Goal: Information Seeking & Learning: Learn about a topic

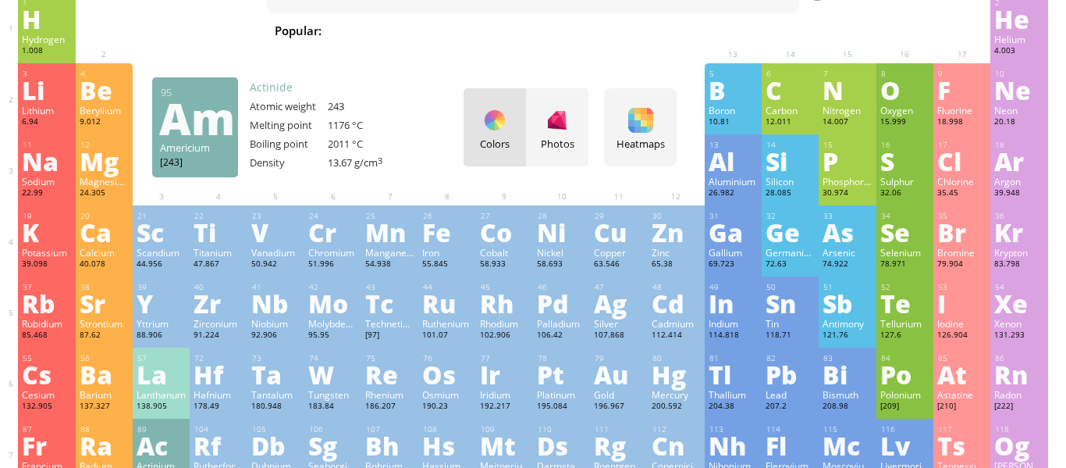
scroll to position [70, 0]
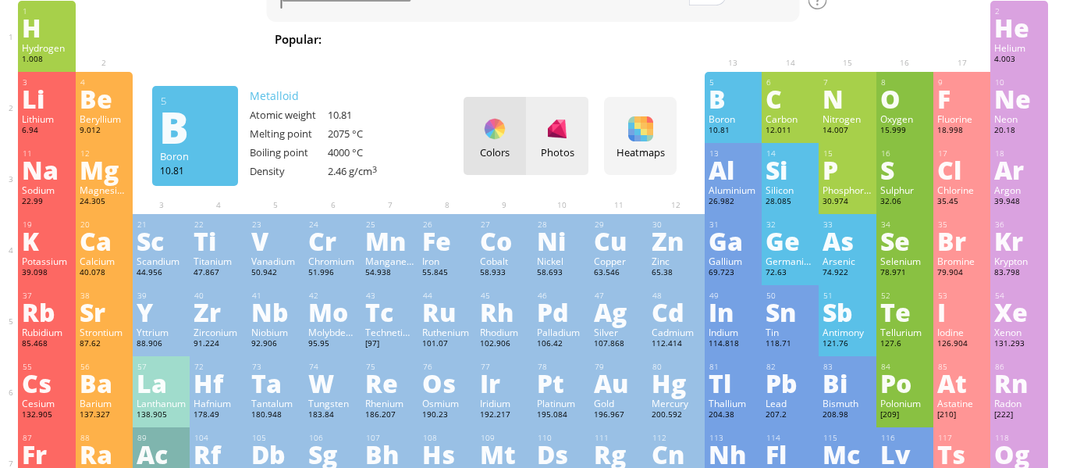
click at [559, 133] on div at bounding box center [557, 128] width 25 height 25
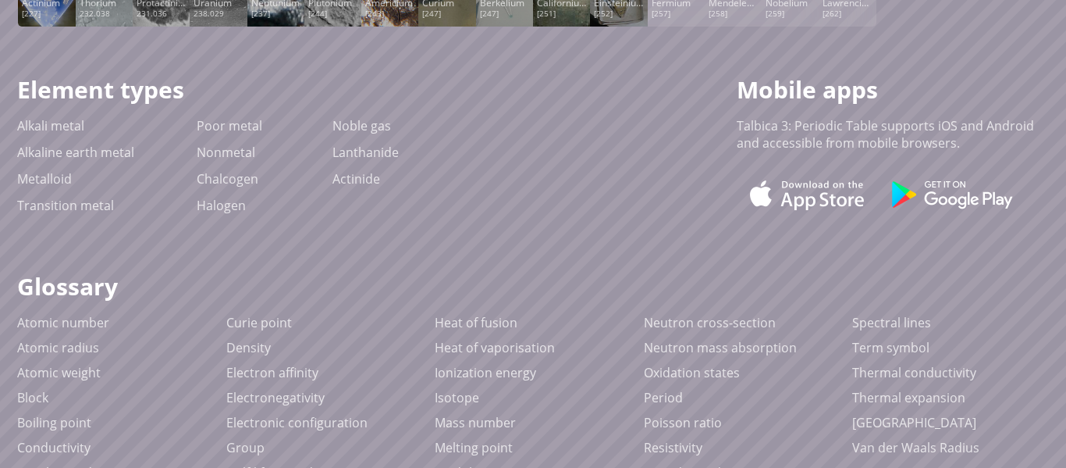
scroll to position [683, 0]
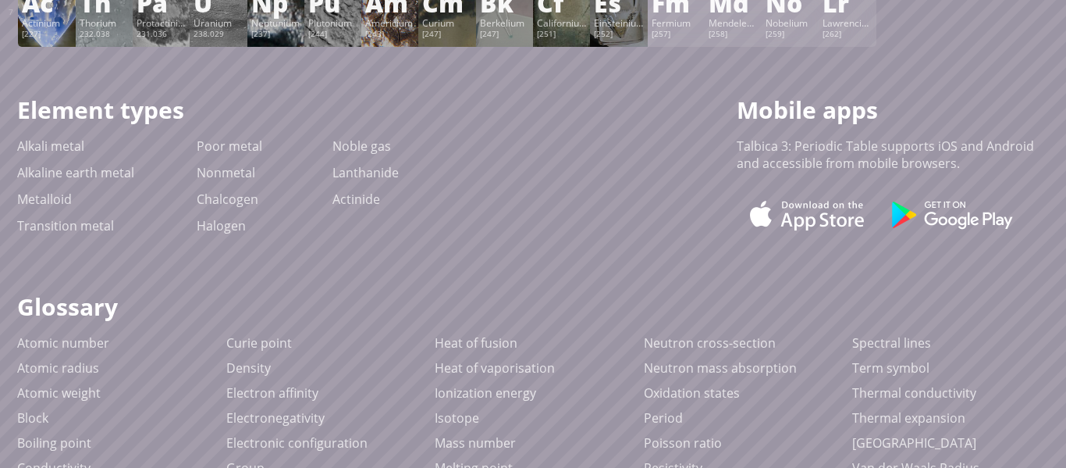
click at [43, 45] on div "89 Ac Actinium [227] +3 +3 1050 °C 3200 °C 10.07 g/cm 3 [Rn]7s 2 6d 1" at bounding box center [46, 11] width 57 height 71
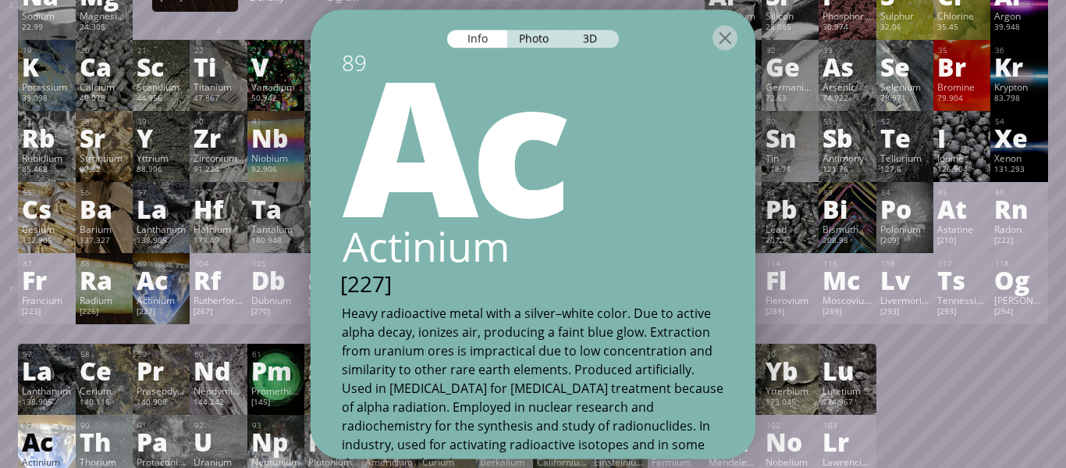
scroll to position [247, 0]
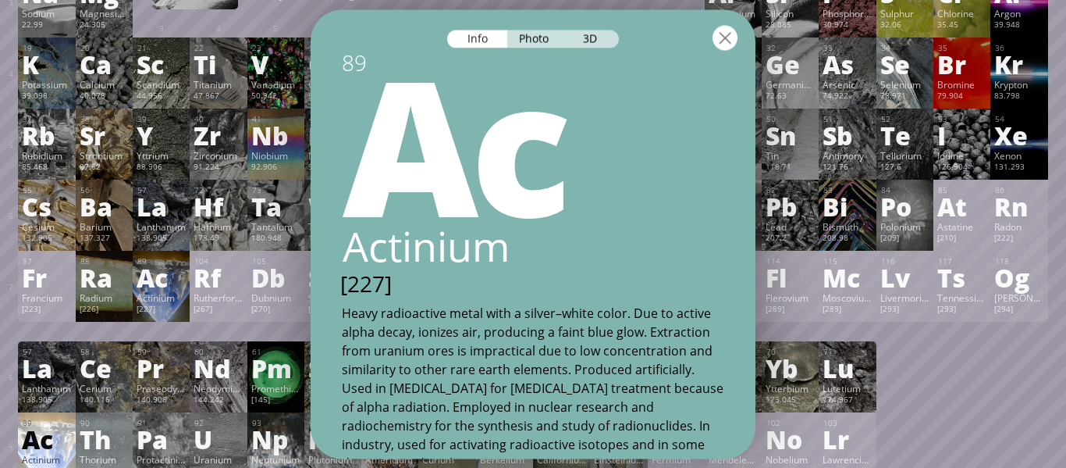
click at [721, 30] on div at bounding box center [725, 37] width 25 height 25
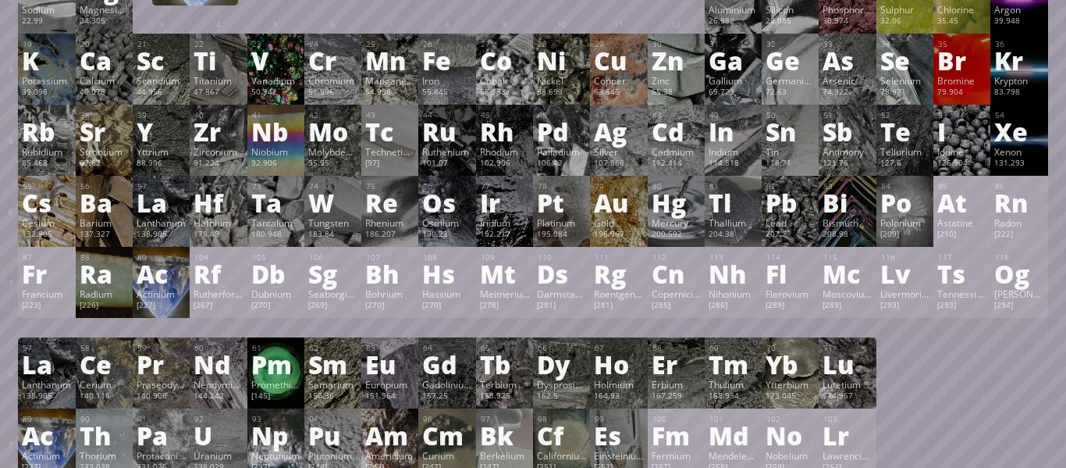
scroll to position [0, 0]
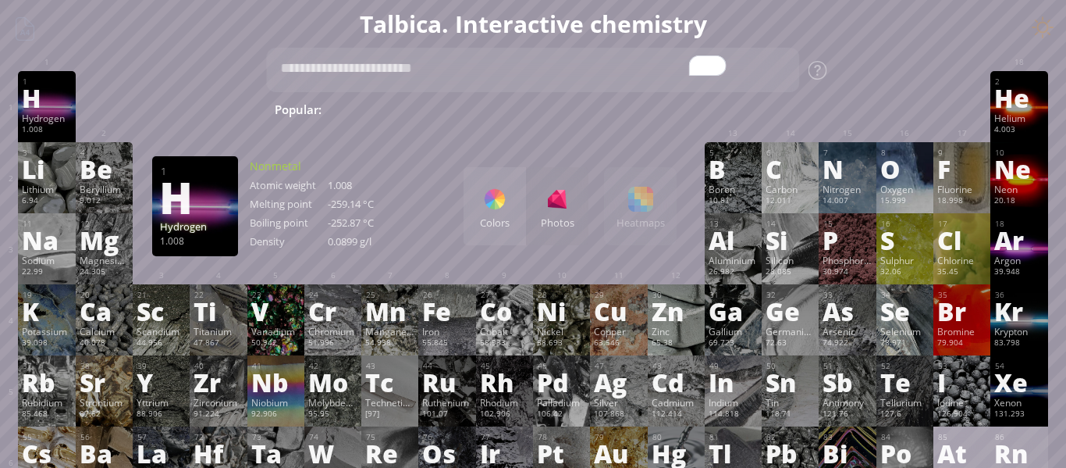
click at [679, 216] on div at bounding box center [676, 224] width 57 height 23
click at [651, 212] on div "Colors Photos Heatmaps Heatmaps Normal mode Melting point Boiling point Density…" at bounding box center [570, 206] width 213 height 78
click at [486, 225] on div "Colors" at bounding box center [495, 222] width 62 height 14
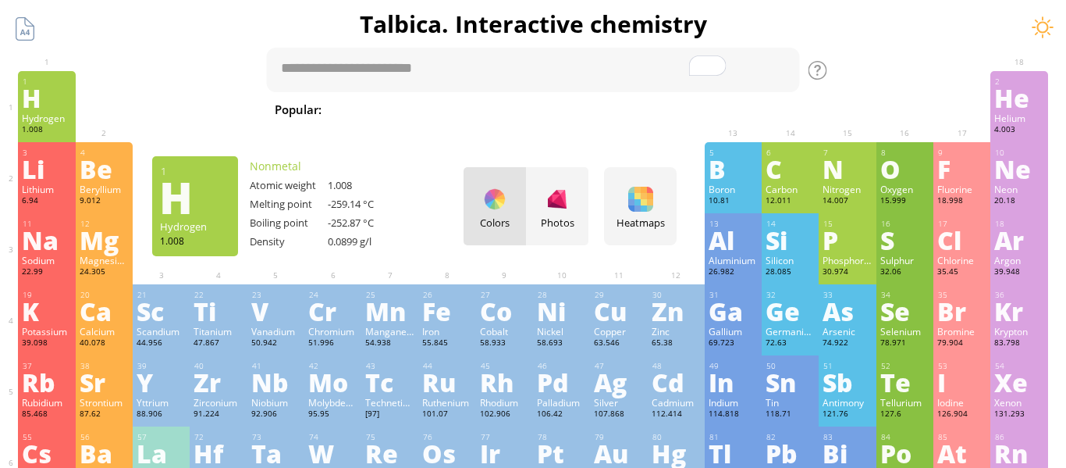
click at [22, 110] on div "H" at bounding box center [46, 97] width 49 height 25
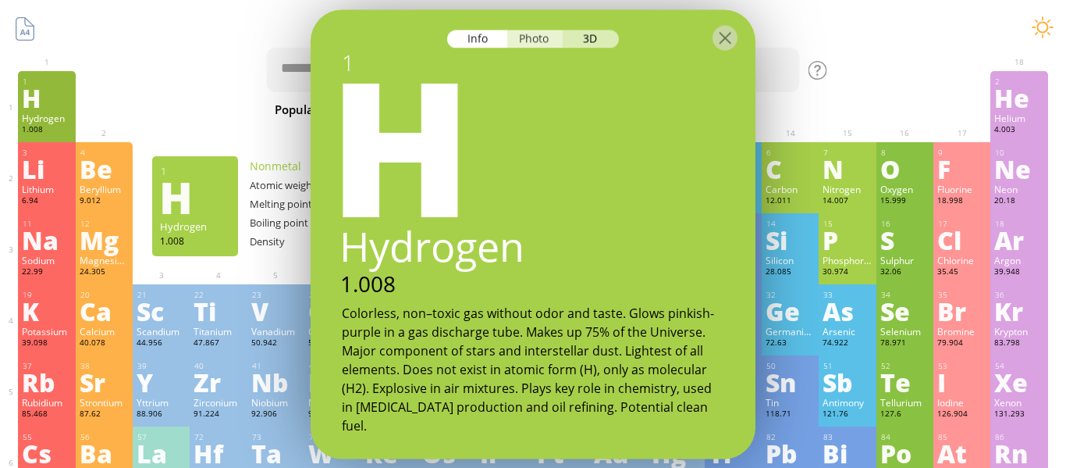
click at [543, 37] on div "Photo" at bounding box center [535, 39] width 56 height 18
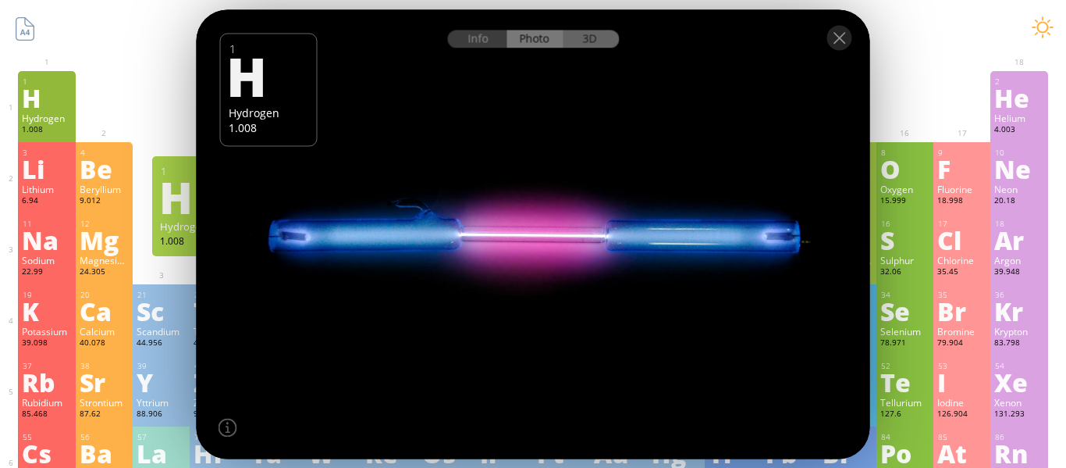
click at [582, 36] on div "3D" at bounding box center [591, 39] width 56 height 18
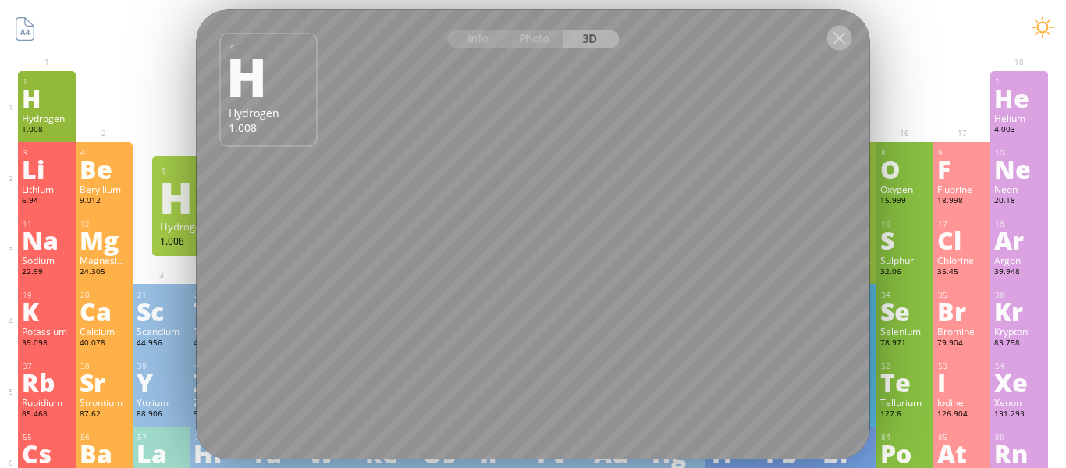
click at [834, 44] on div at bounding box center [840, 37] width 25 height 25
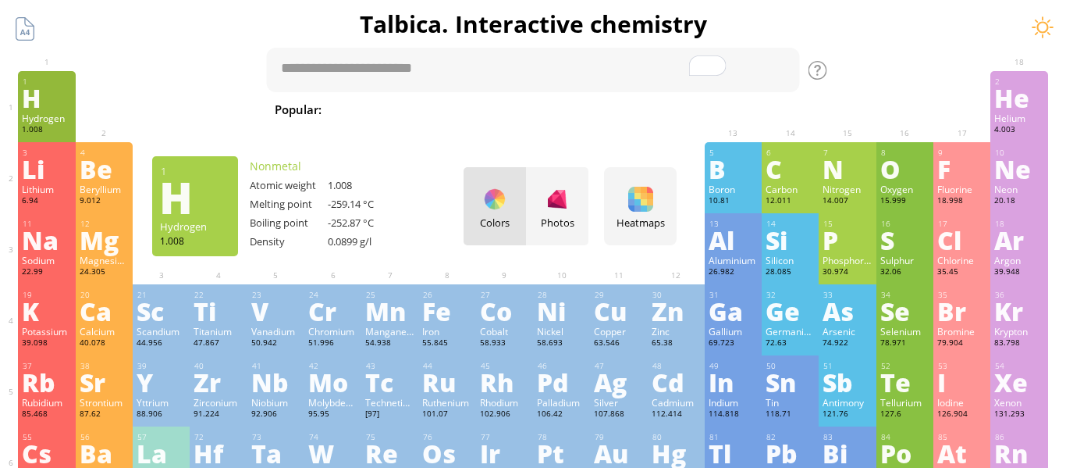
click at [838, 37] on div at bounding box center [840, 37] width 25 height 25
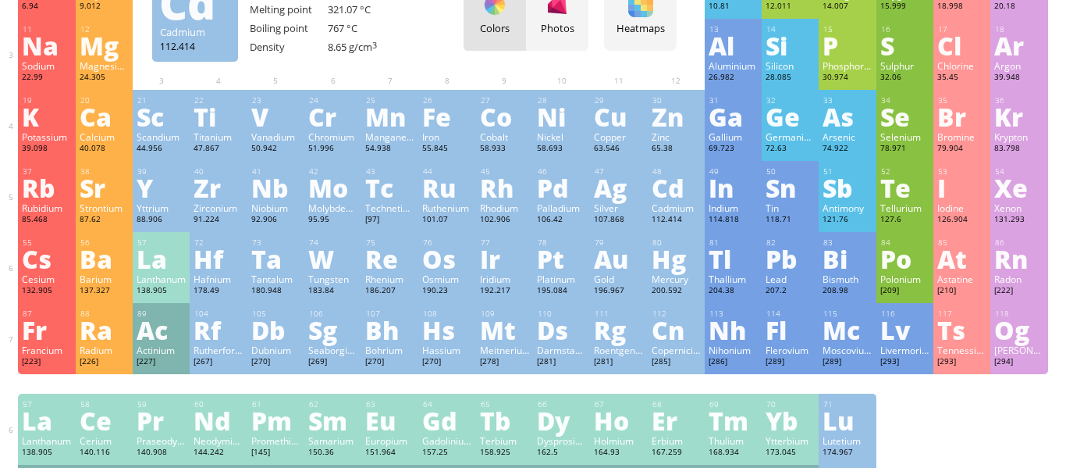
scroll to position [195, 0]
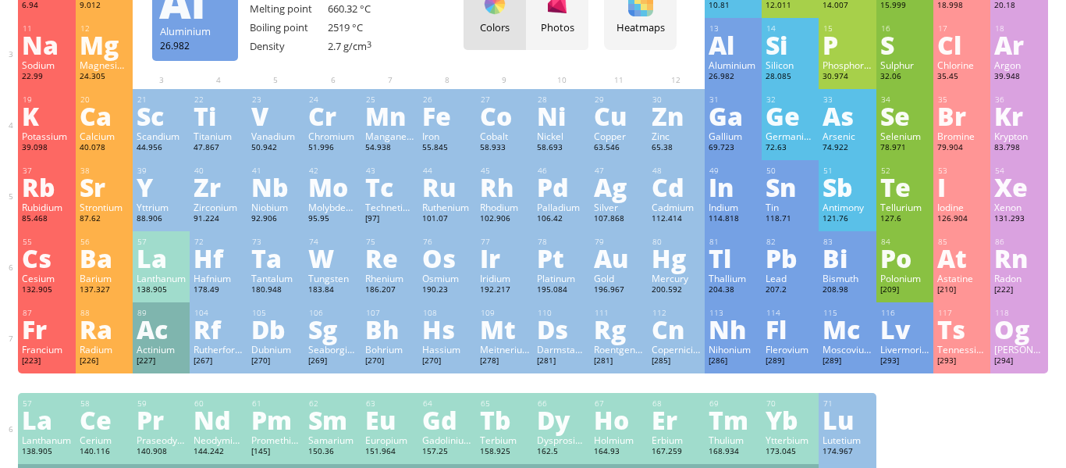
click at [737, 41] on div "Al" at bounding box center [733, 44] width 49 height 25
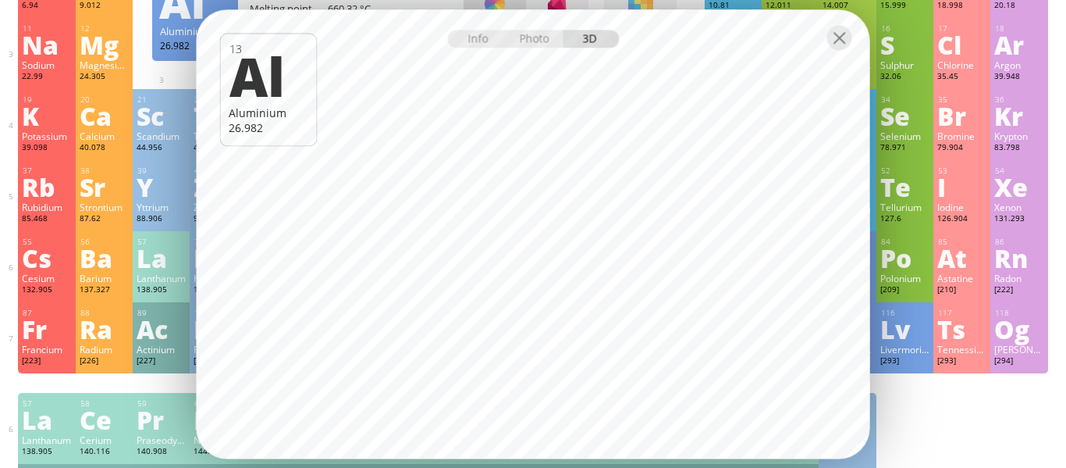
click at [826, 40] on div at bounding box center [534, 36] width 674 height 55
click at [834, 37] on div at bounding box center [840, 37] width 25 height 25
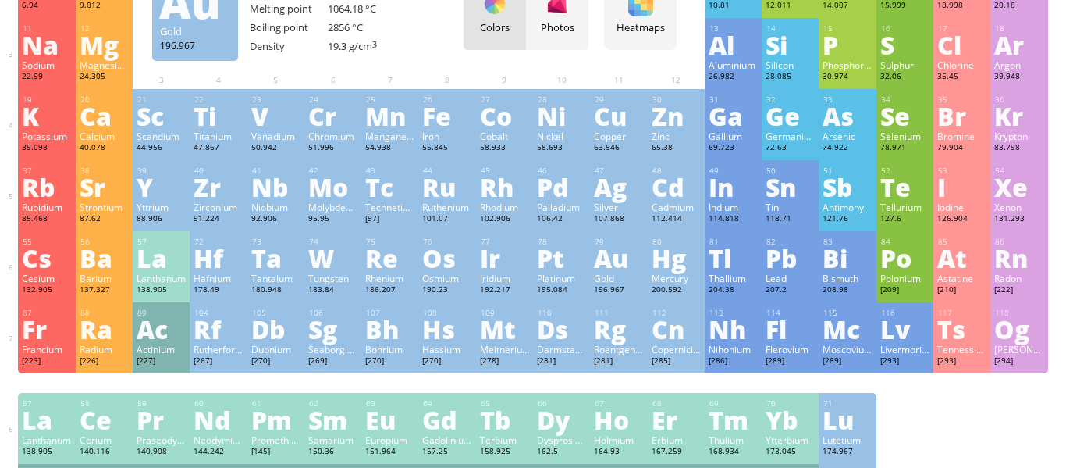
click at [594, 276] on div "Gold" at bounding box center [618, 278] width 49 height 12
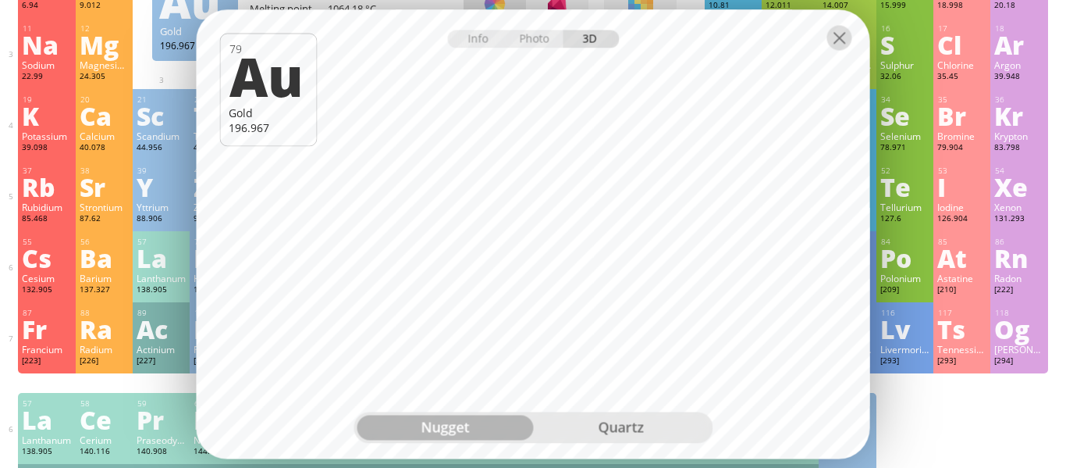
click at [833, 39] on div at bounding box center [840, 37] width 25 height 25
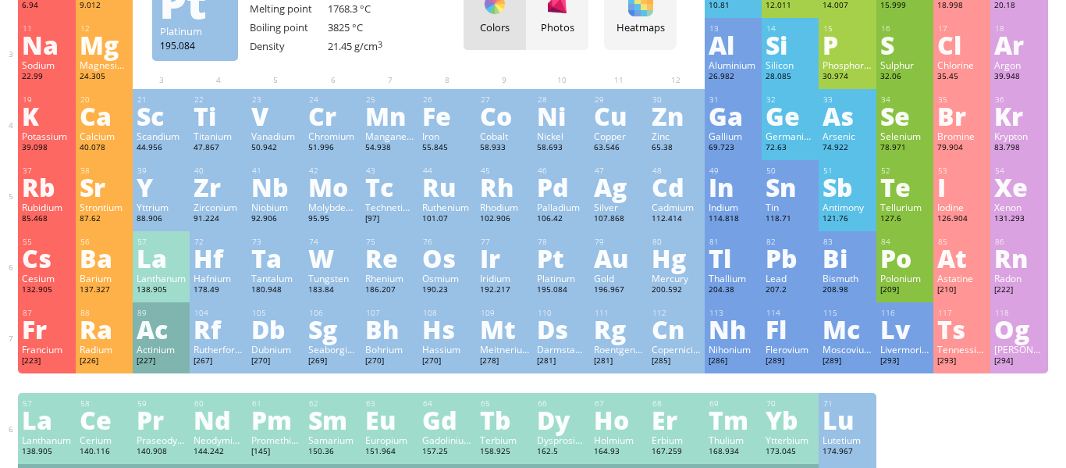
click at [539, 263] on div "Pt" at bounding box center [561, 257] width 49 height 25
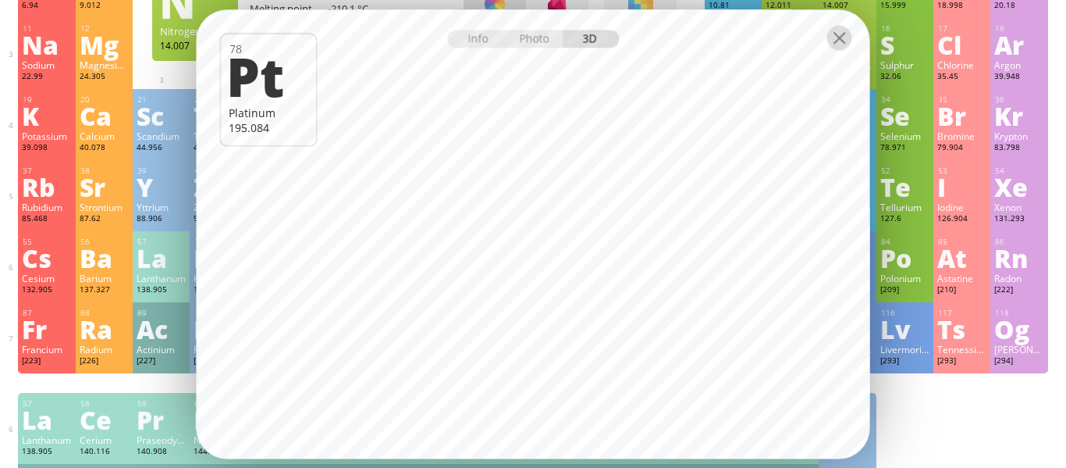
click at [832, 44] on div at bounding box center [840, 37] width 25 height 25
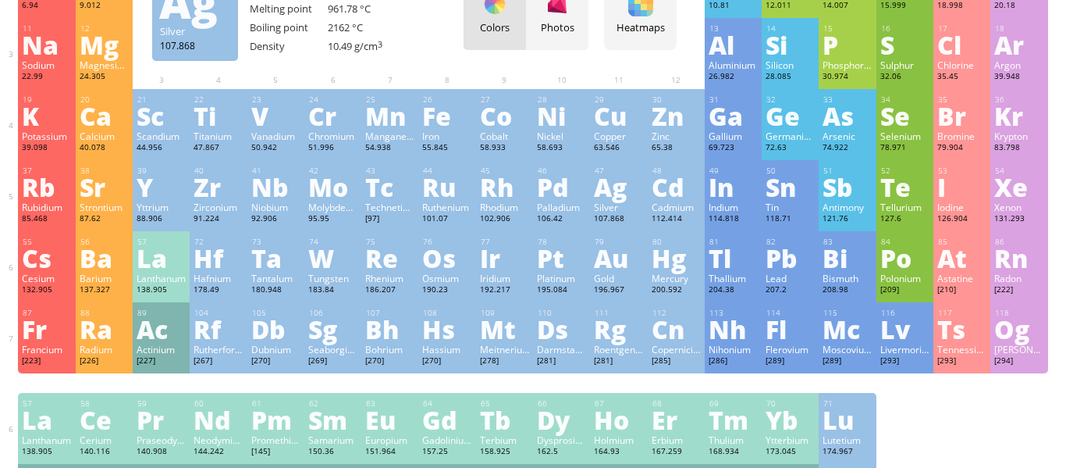
click at [630, 181] on div "Ag" at bounding box center [618, 186] width 49 height 25
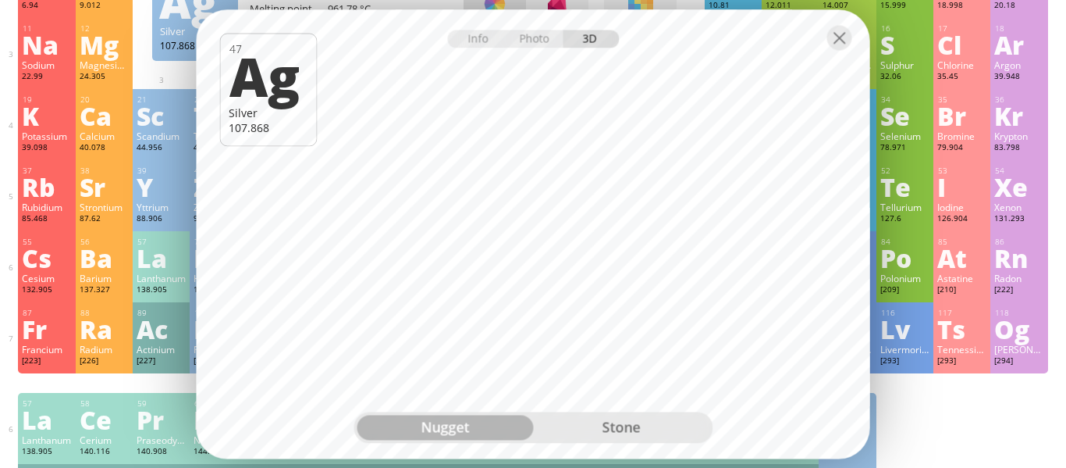
click at [585, 418] on div "stone" at bounding box center [621, 427] width 176 height 25
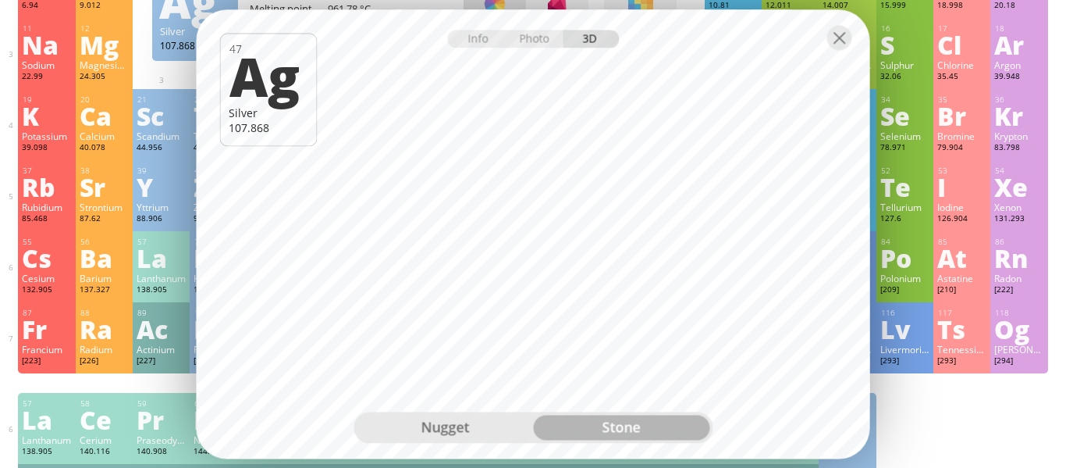
click at [465, 429] on div "nugget" at bounding box center [445, 427] width 176 height 25
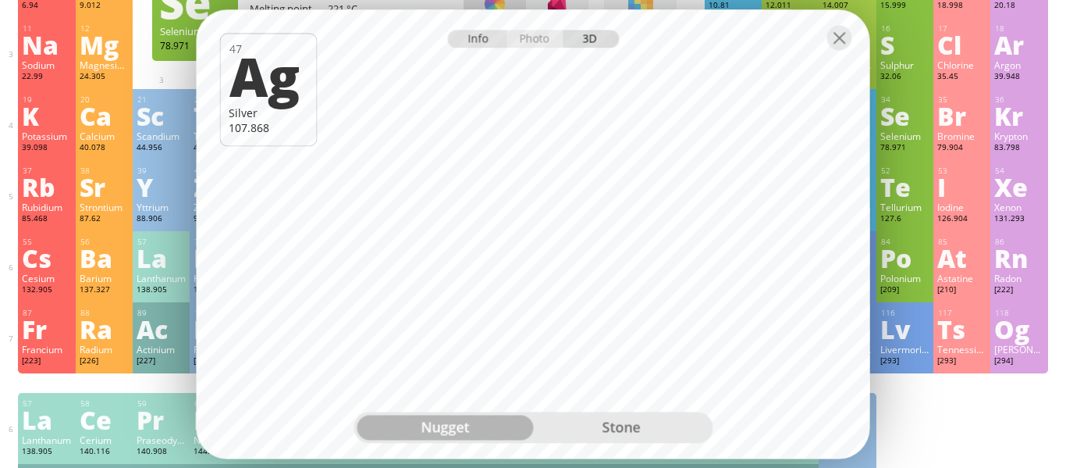
click at [482, 41] on div "Info" at bounding box center [477, 39] width 60 height 18
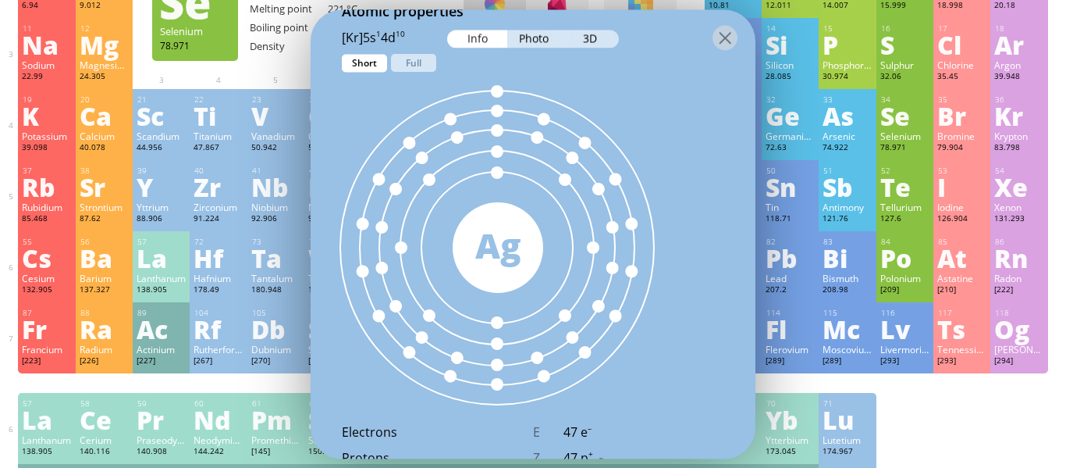
scroll to position [908, 0]
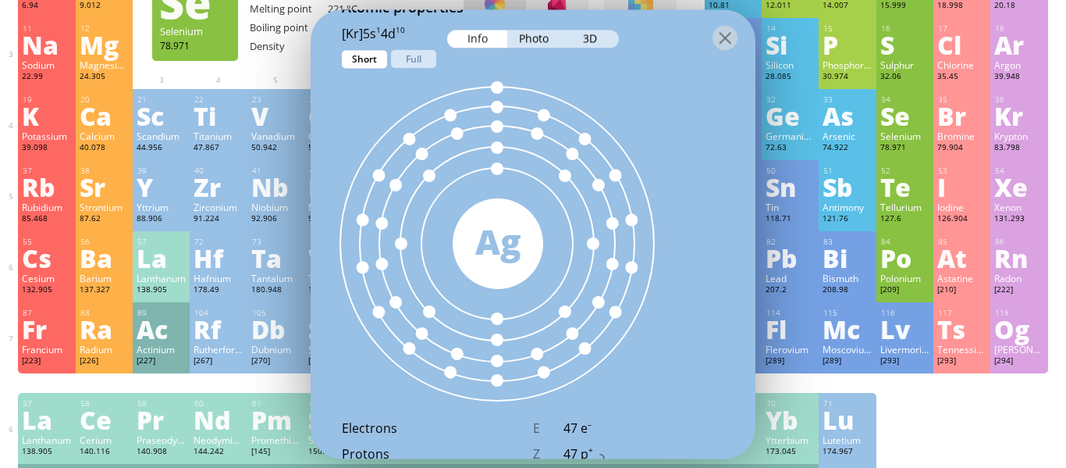
click at [406, 63] on div at bounding box center [533, 36] width 445 height 55
click at [421, 56] on div at bounding box center [533, 36] width 445 height 55
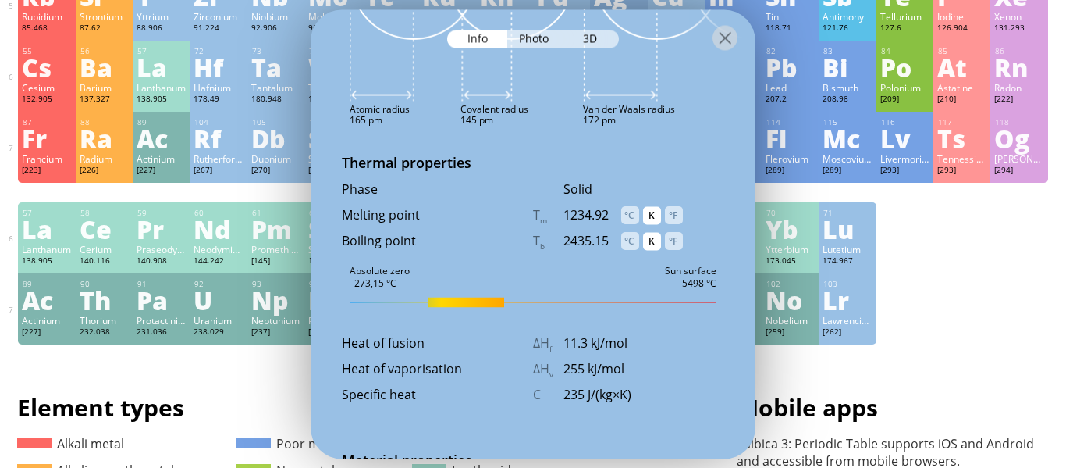
scroll to position [1845, 0]
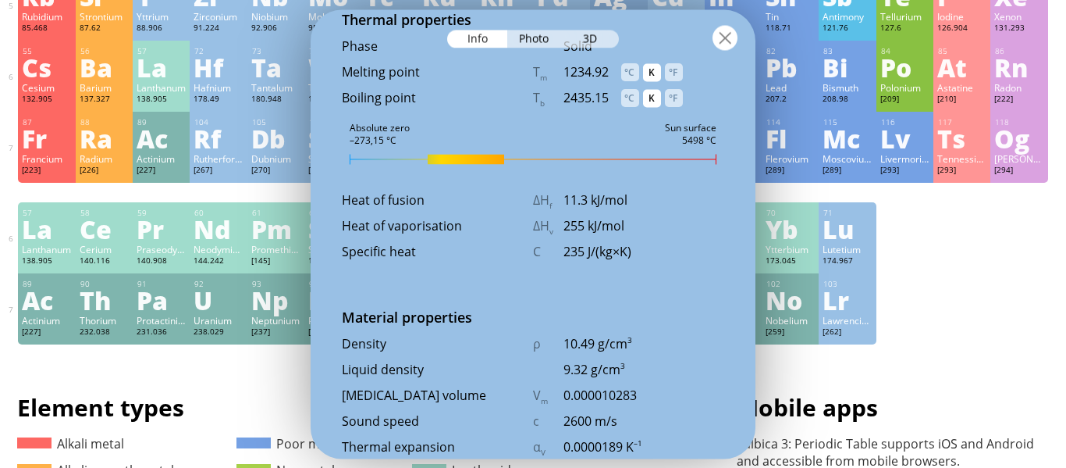
click at [735, 27] on div at bounding box center [725, 37] width 25 height 25
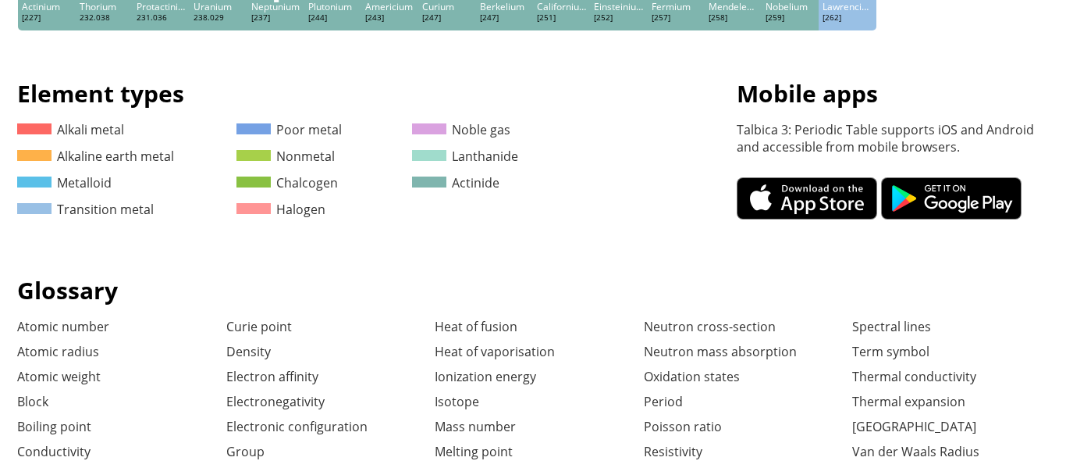
scroll to position [0, 0]
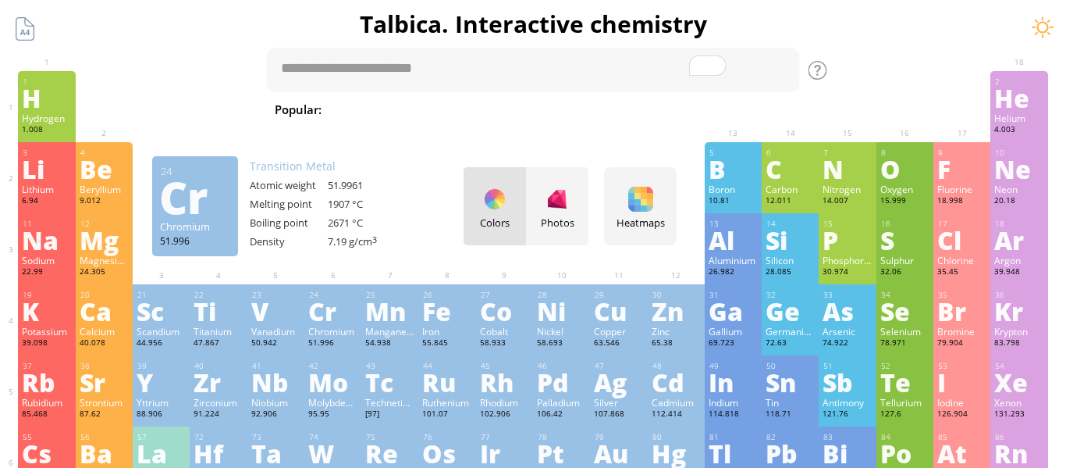
click at [336, 336] on div "Chromium" at bounding box center [332, 331] width 49 height 12
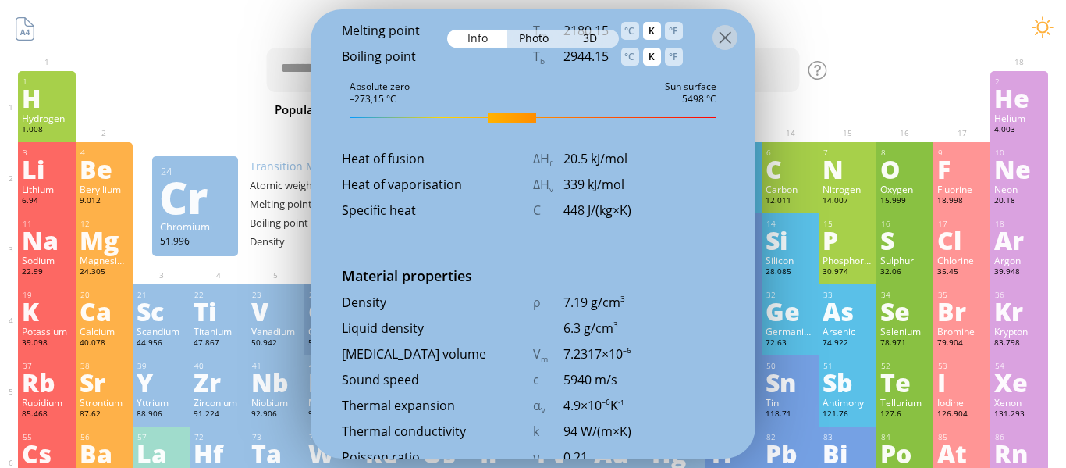
scroll to position [1803, 0]
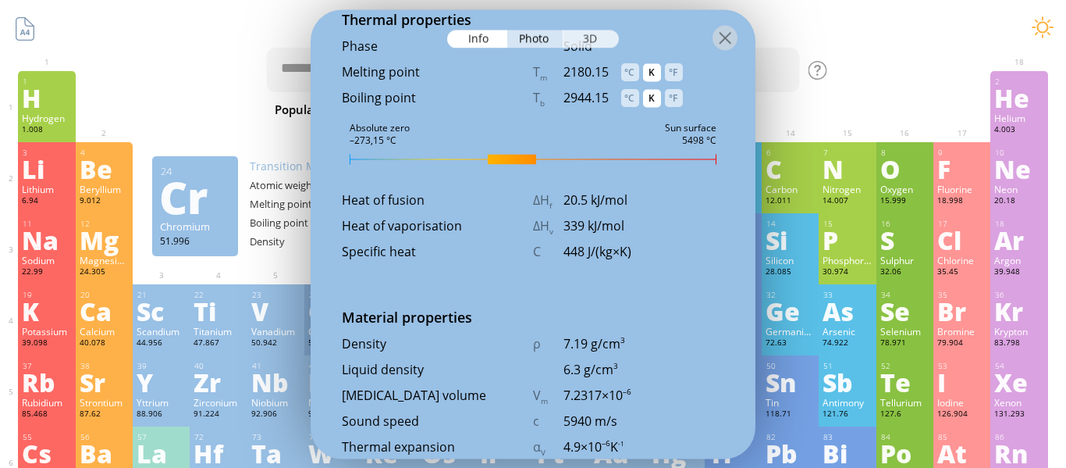
click at [600, 32] on div "3D" at bounding box center [591, 39] width 56 height 18
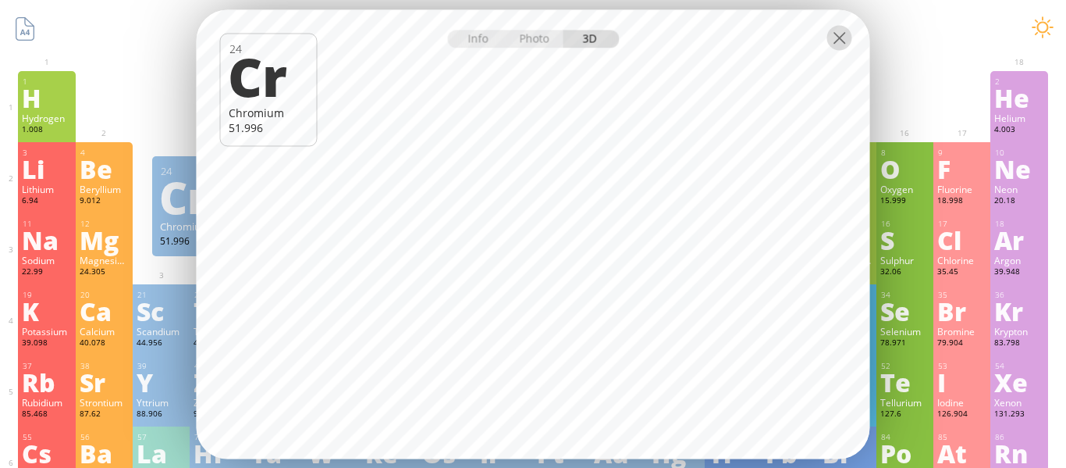
click at [844, 39] on div at bounding box center [840, 37] width 25 height 25
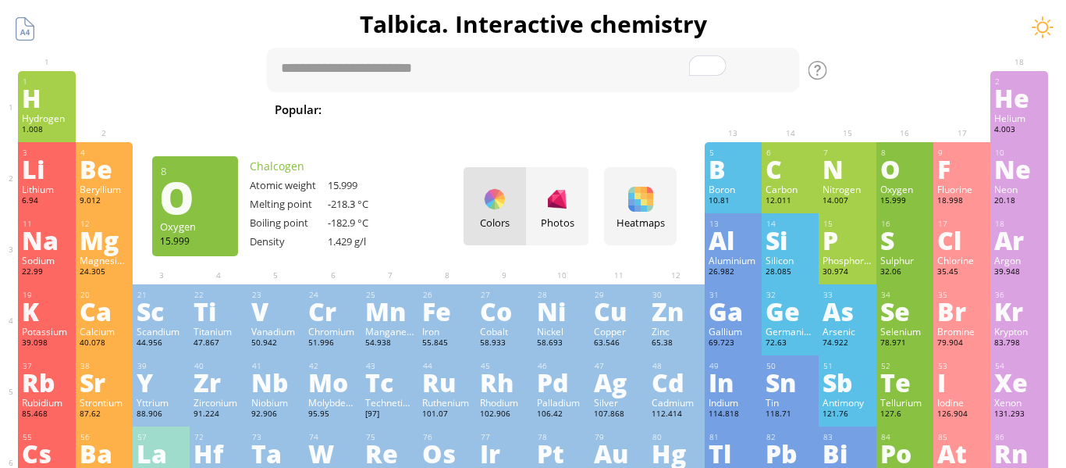
click at [916, 167] on div "O" at bounding box center [905, 168] width 49 height 25
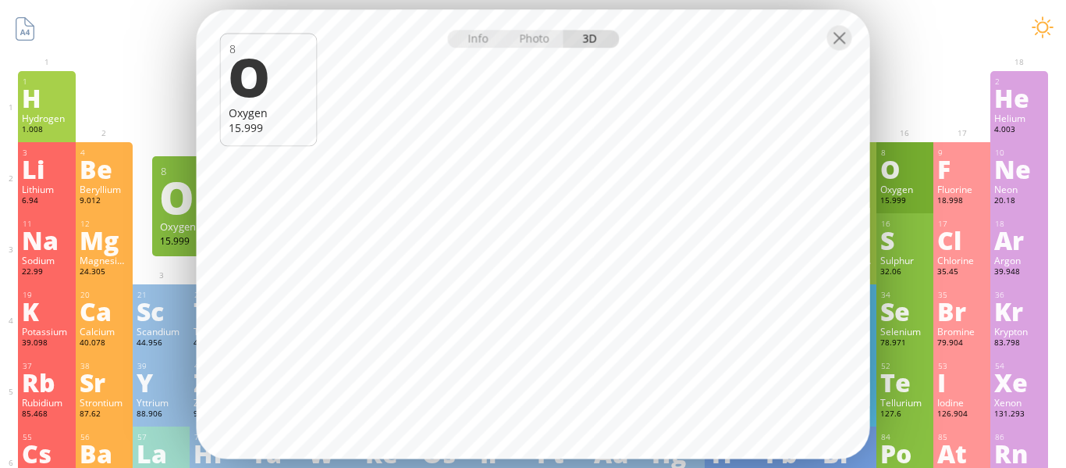
click at [525, 44] on div "Photo" at bounding box center [535, 39] width 56 height 18
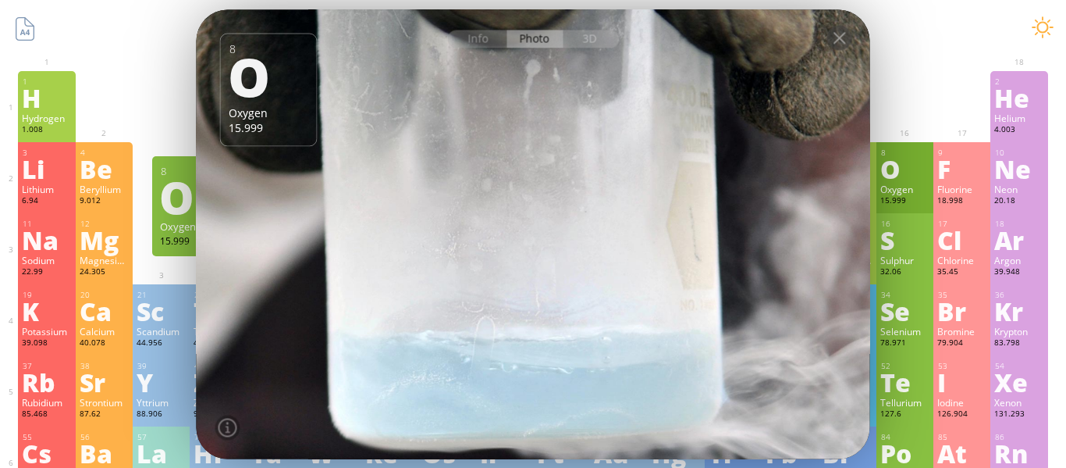
drag, startPoint x: 535, startPoint y: 183, endPoint x: 641, endPoint y: 238, distance: 119.8
click at [641, 238] on div at bounding box center [533, 234] width 681 height 454
click at [841, 50] on div at bounding box center [534, 36] width 674 height 55
click at [840, 46] on div at bounding box center [840, 37] width 25 height 25
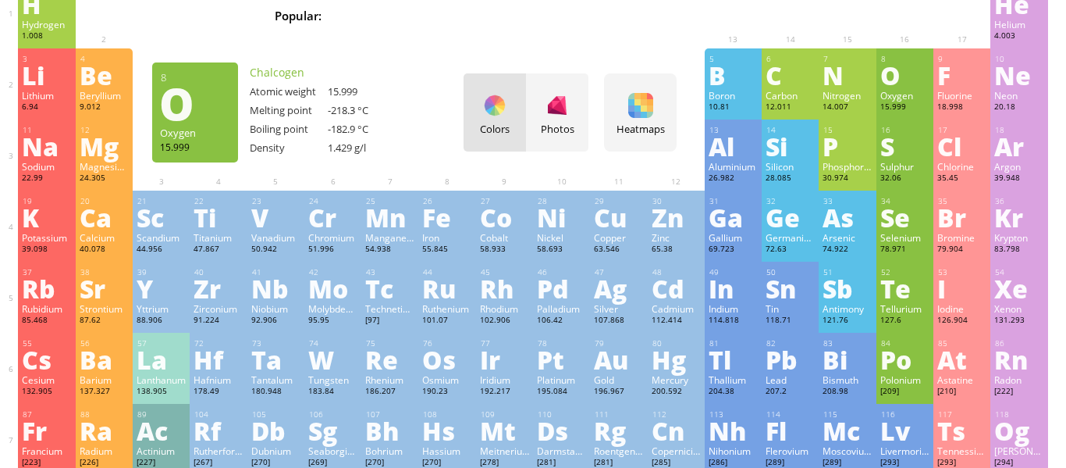
scroll to position [96, 0]
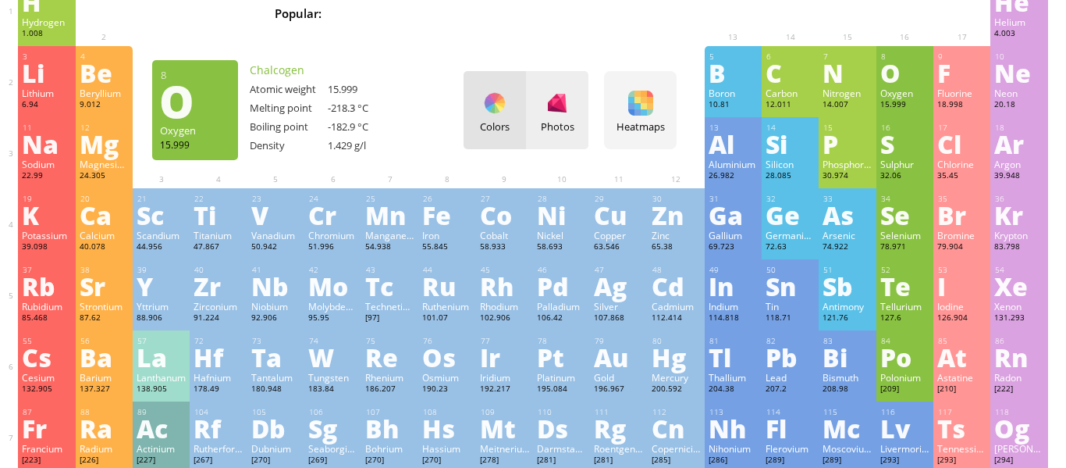
click at [557, 101] on div at bounding box center [557, 103] width 25 height 25
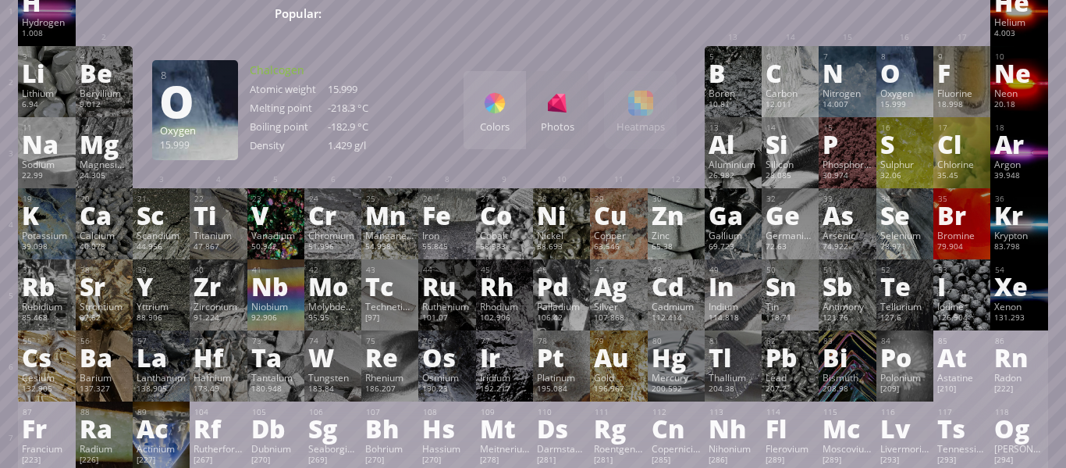
click at [488, 100] on div at bounding box center [494, 103] width 25 height 25
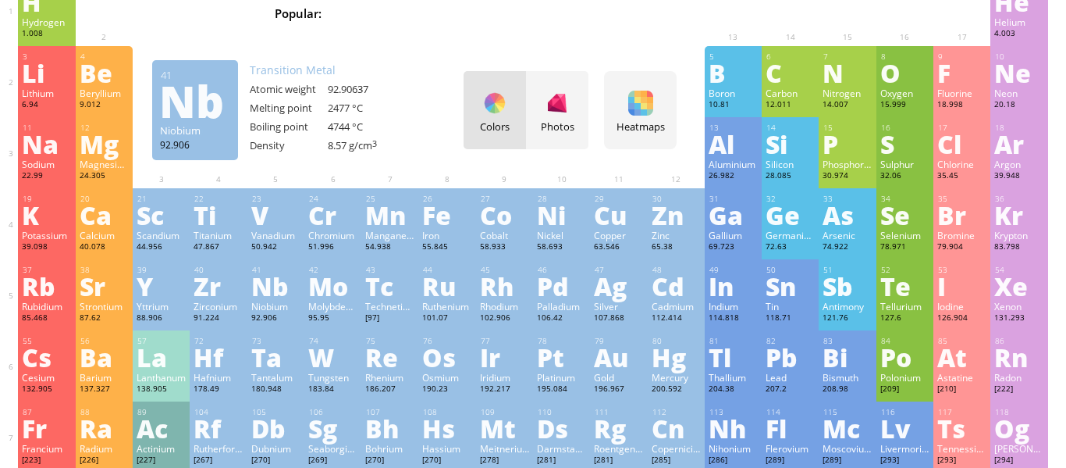
click at [259, 293] on div "Nb" at bounding box center [275, 285] width 49 height 25
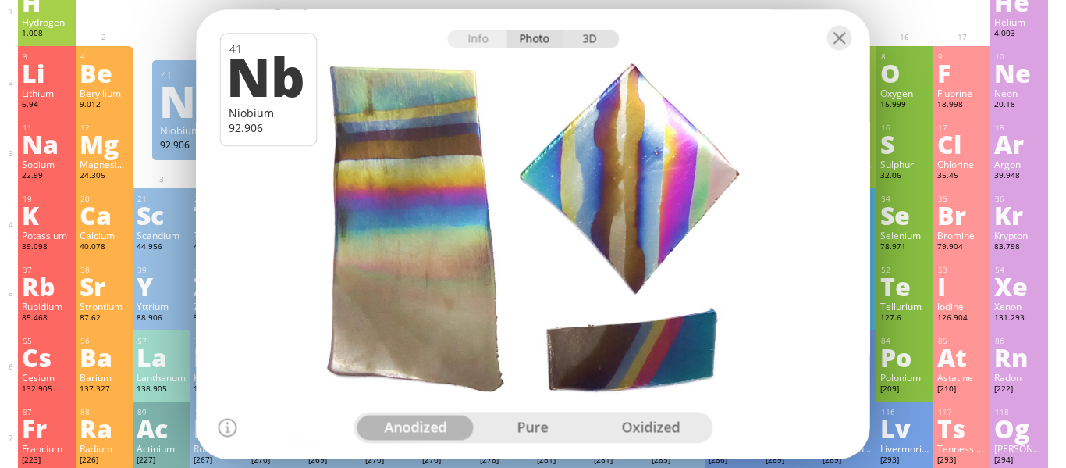
click at [589, 46] on div "3D" at bounding box center [591, 39] width 56 height 18
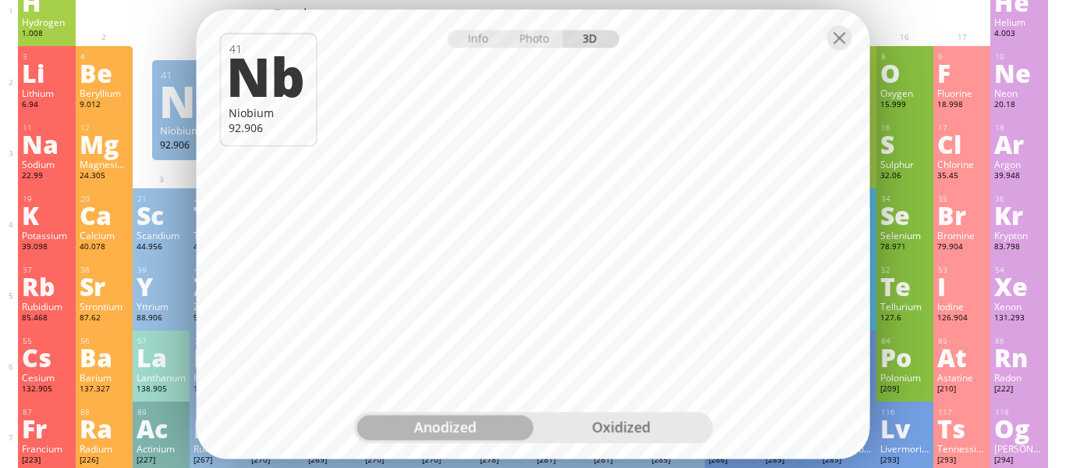
click at [841, 50] on div at bounding box center [534, 36] width 674 height 55
click at [842, 40] on div at bounding box center [840, 37] width 25 height 25
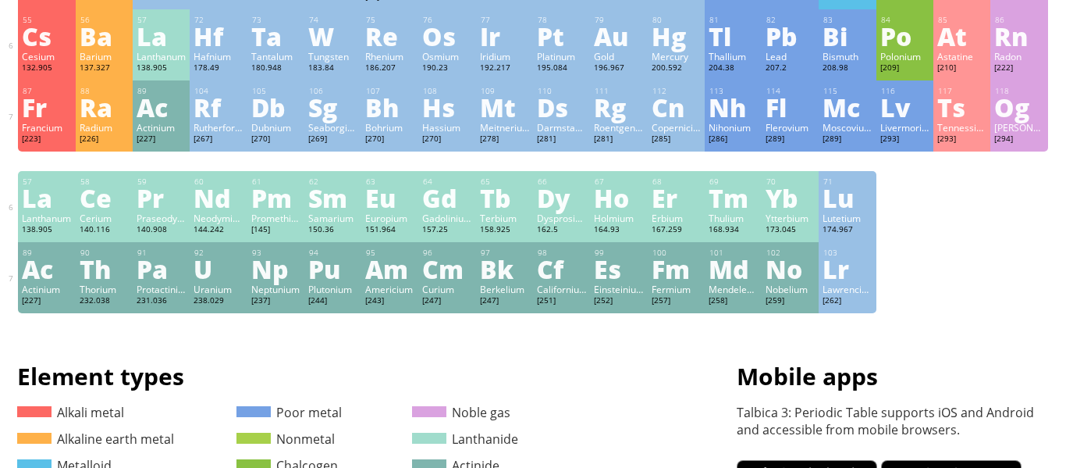
scroll to position [424, 0]
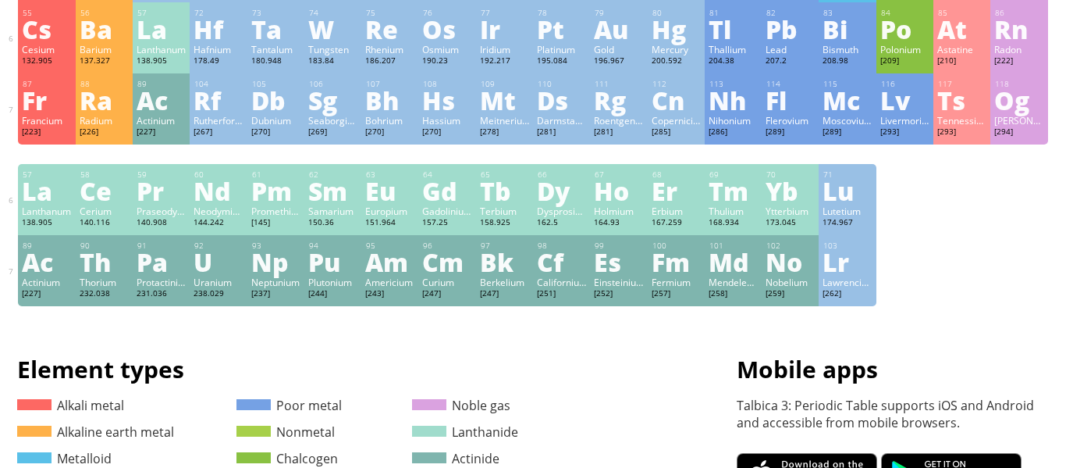
click at [826, 49] on div "Bismuth" at bounding box center [847, 49] width 49 height 12
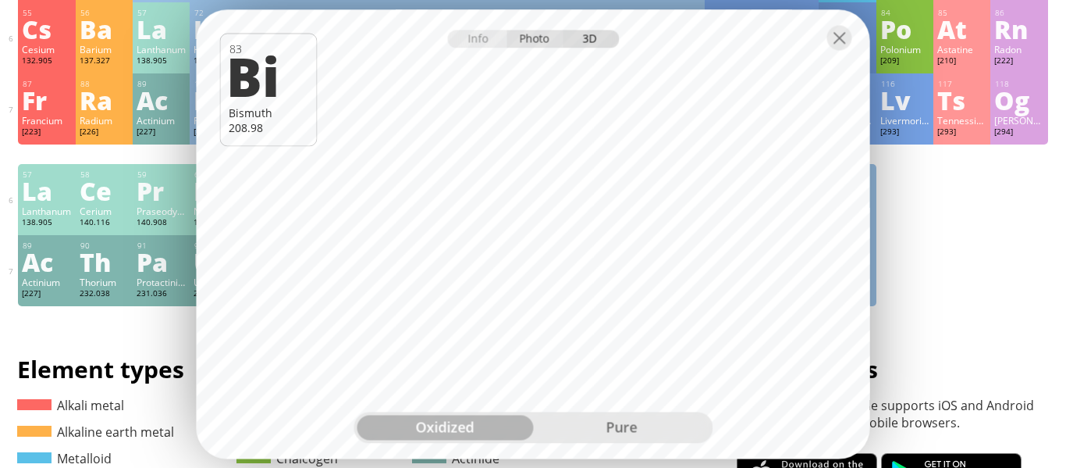
click at [539, 36] on div "Photo" at bounding box center [535, 39] width 56 height 18
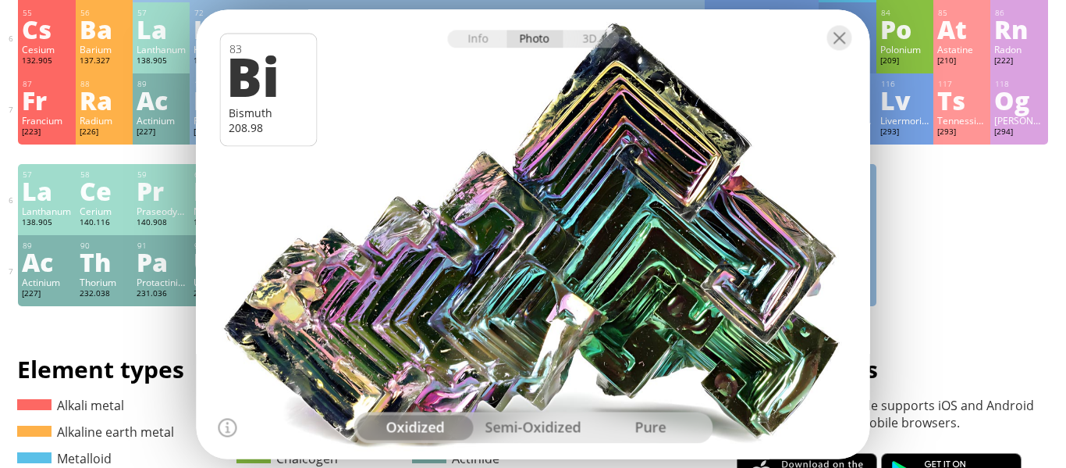
drag, startPoint x: 496, startPoint y: 222, endPoint x: 577, endPoint y: 251, distance: 86.2
click at [577, 251] on div at bounding box center [533, 234] width 681 height 454
click at [609, 30] on div "3D" at bounding box center [591, 39] width 56 height 18
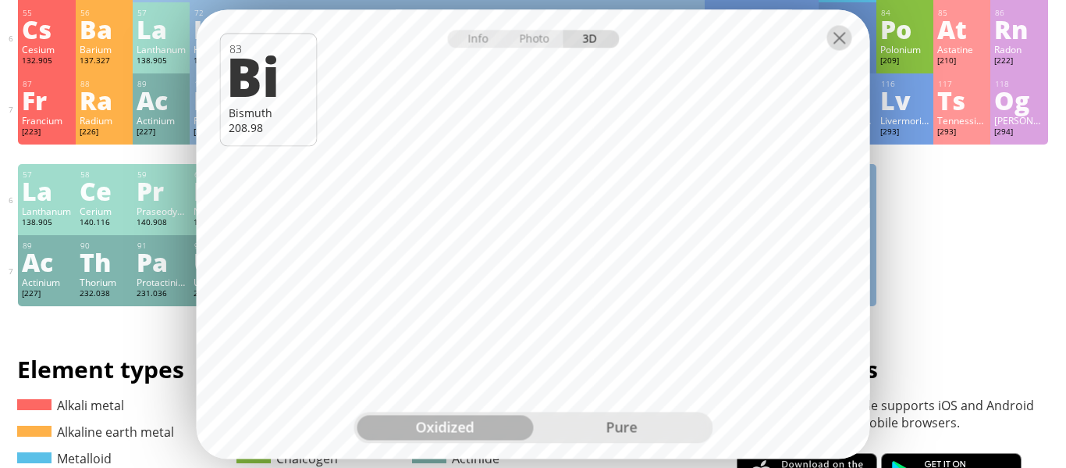
click at [836, 34] on div at bounding box center [840, 37] width 25 height 25
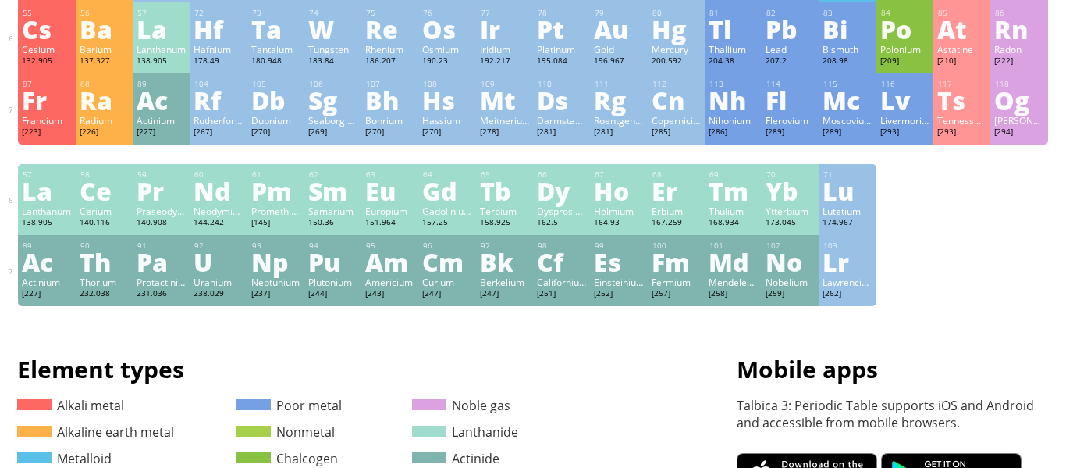
click at [856, 287] on div "Lawrencium" at bounding box center [847, 282] width 49 height 12
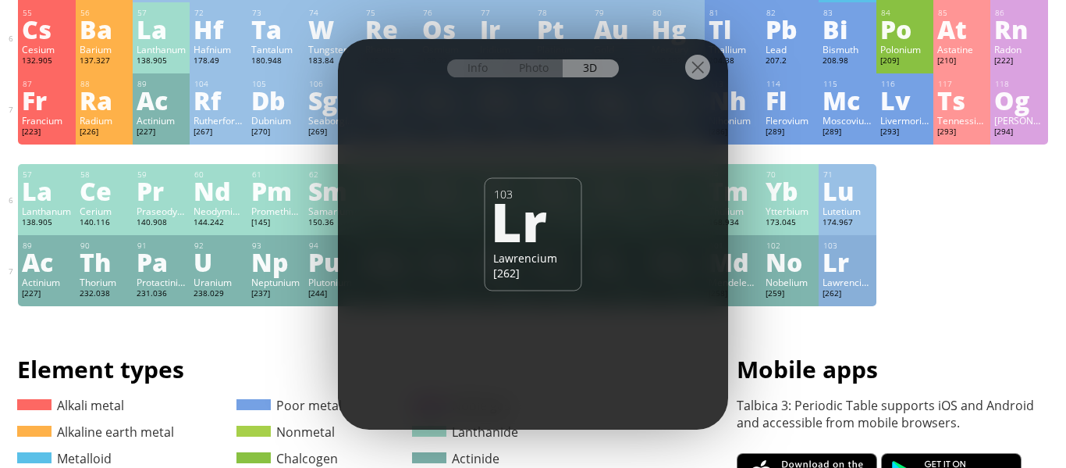
click at [543, 243] on div "Lr" at bounding box center [531, 220] width 80 height 53
click at [703, 83] on div at bounding box center [533, 66] width 390 height 55
click at [697, 70] on div at bounding box center [697, 67] width 25 height 25
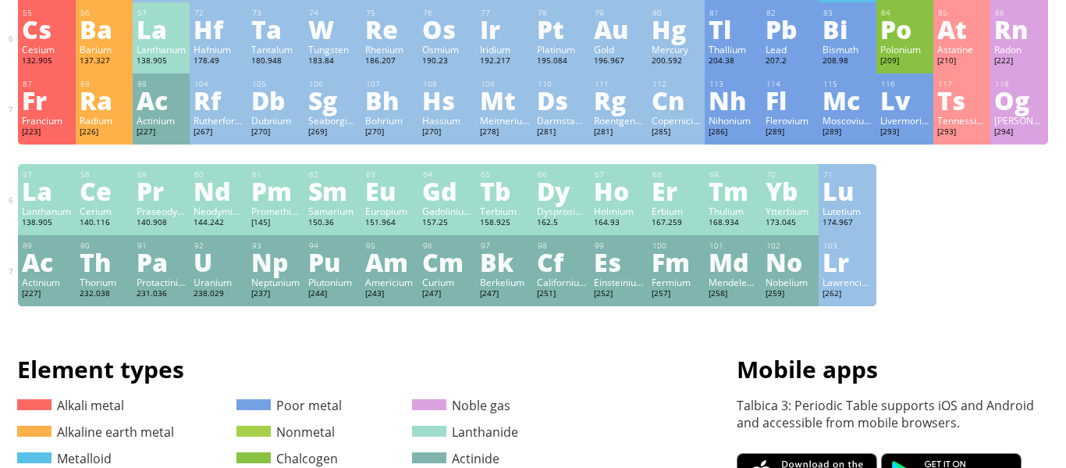
click at [212, 253] on div "U" at bounding box center [218, 261] width 49 height 25
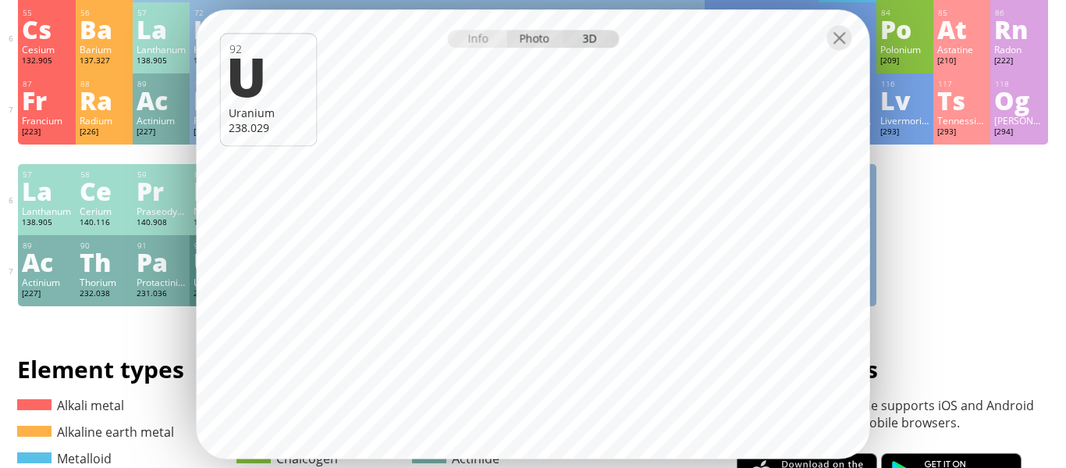
click at [529, 35] on div "Photo" at bounding box center [535, 39] width 56 height 18
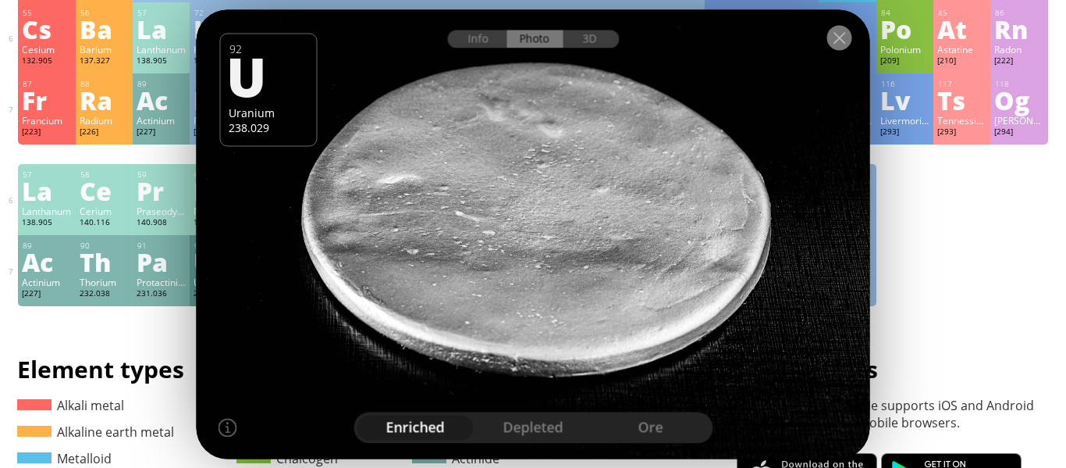
click at [830, 39] on div at bounding box center [840, 37] width 25 height 25
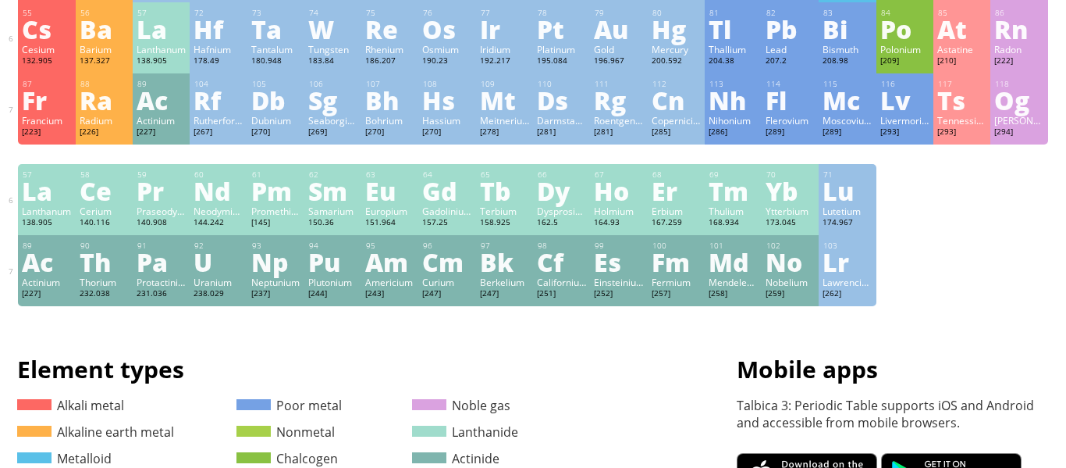
click at [34, 280] on div "Actinium" at bounding box center [46, 282] width 49 height 12
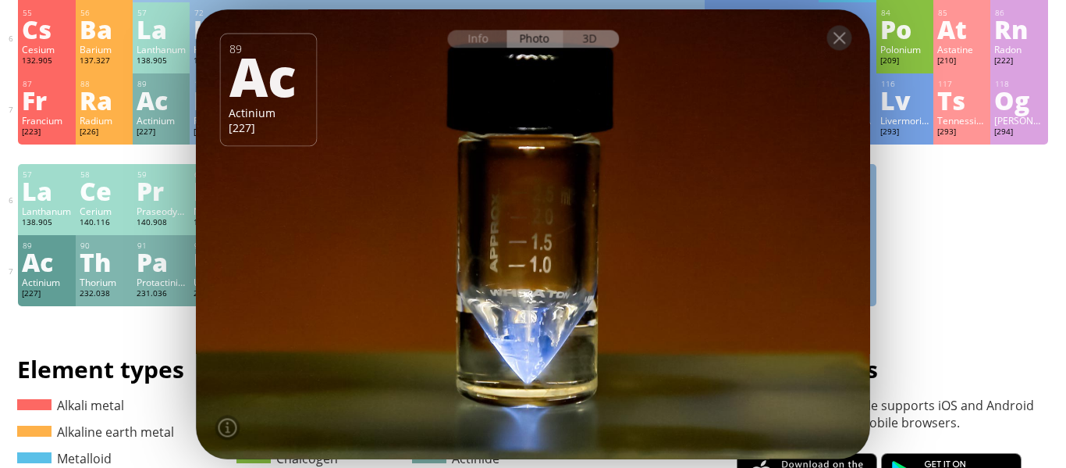
click at [584, 40] on div "3D" at bounding box center [591, 39] width 56 height 18
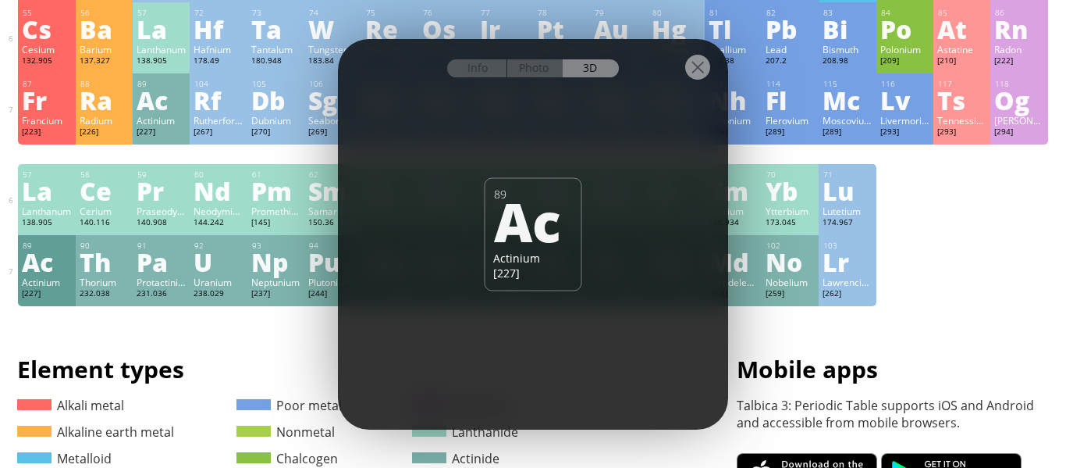
click at [713, 62] on div at bounding box center [533, 66] width 390 height 55
click at [699, 60] on div at bounding box center [697, 67] width 25 height 25
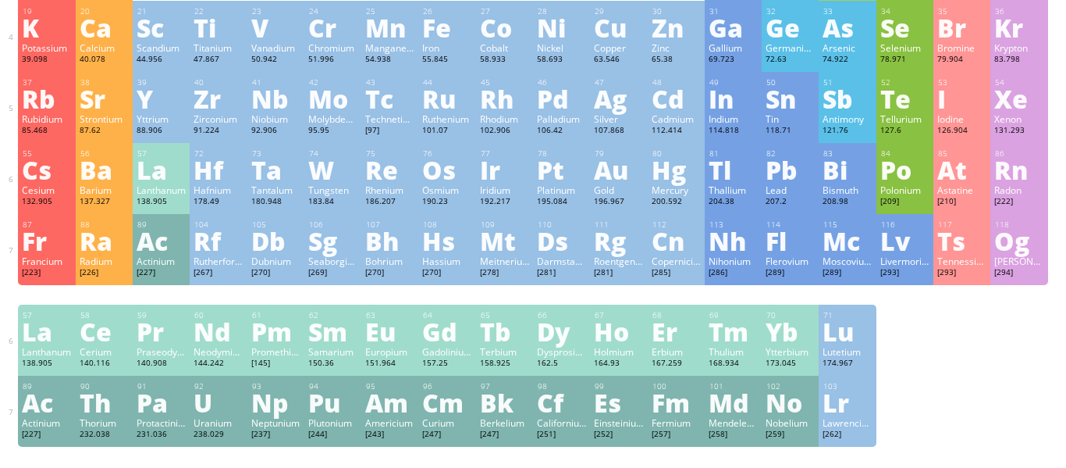
scroll to position [287, 0]
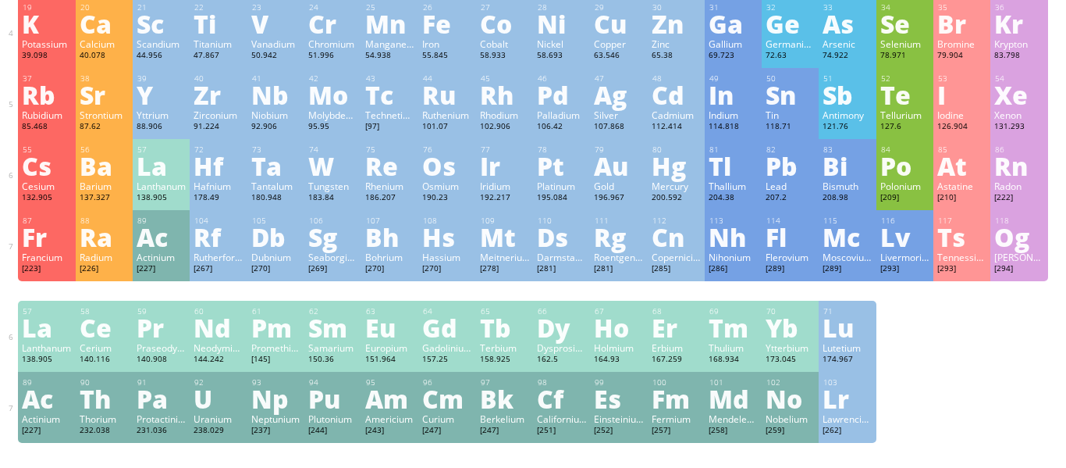
click at [107, 249] on div "Ra" at bounding box center [104, 236] width 49 height 25
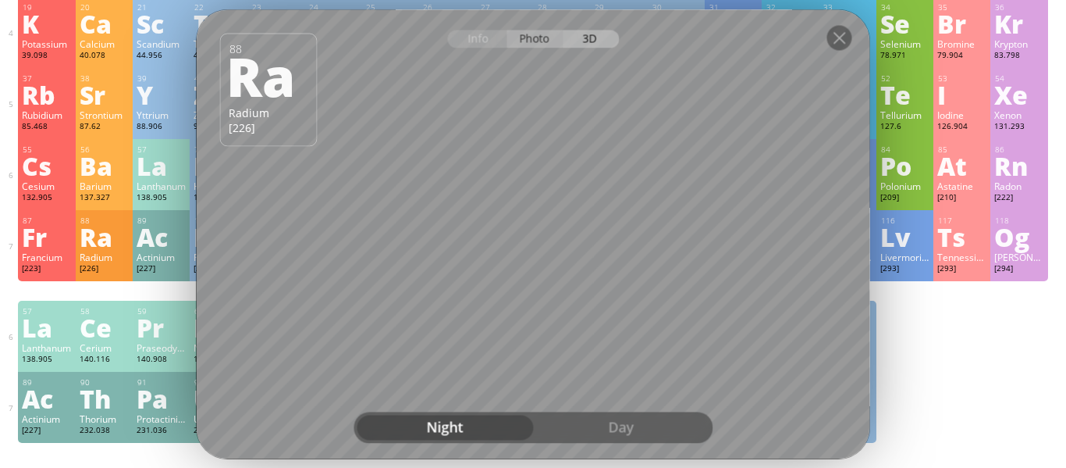
click at [540, 36] on div "Photo" at bounding box center [535, 39] width 56 height 18
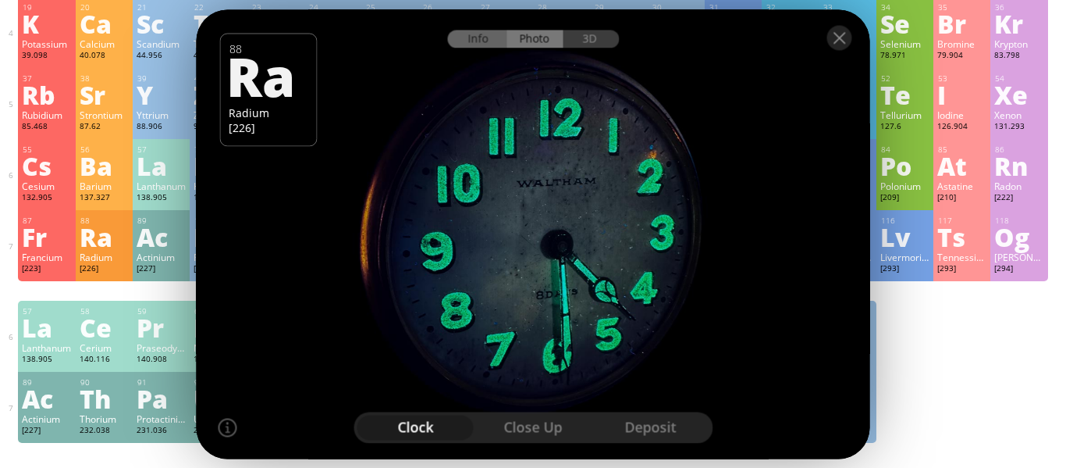
click at [469, 41] on div "Info" at bounding box center [477, 39] width 60 height 18
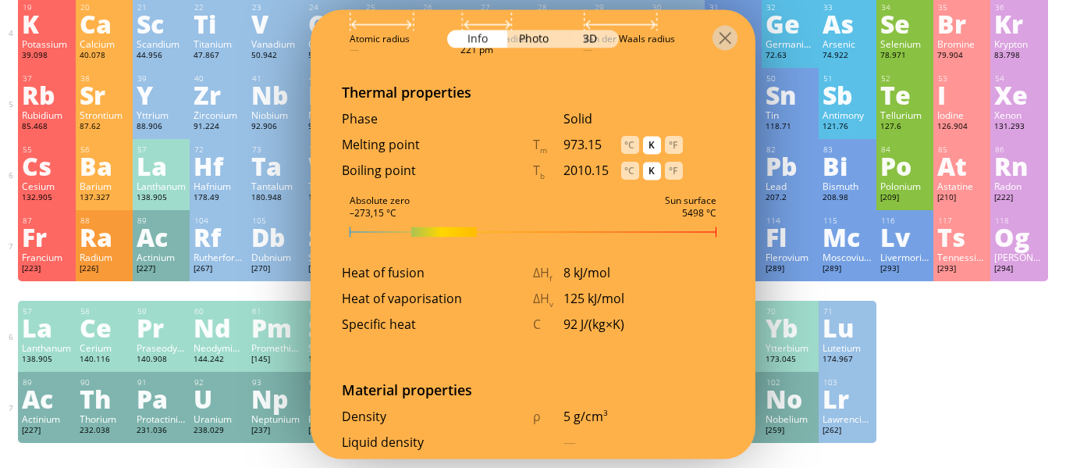
scroll to position [1946, 0]
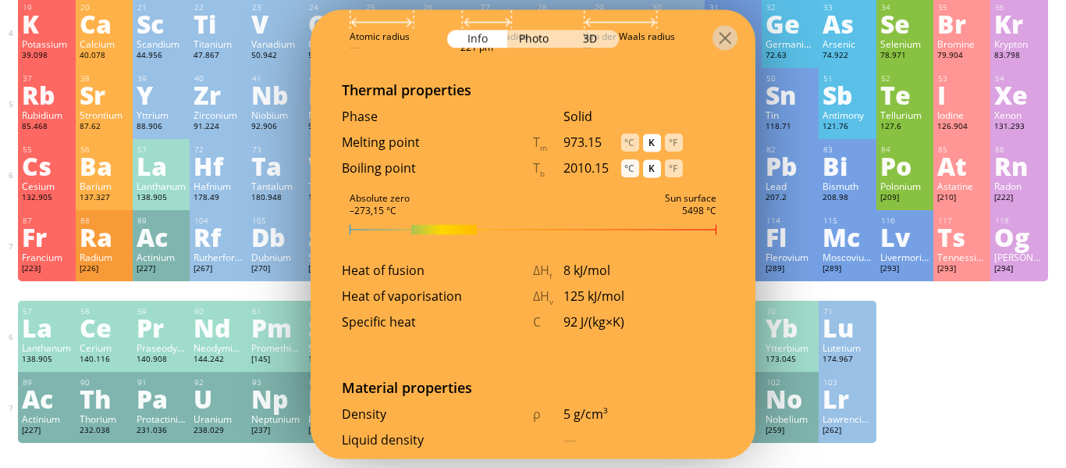
click at [625, 159] on div "°C" at bounding box center [630, 168] width 18 height 18
click at [632, 133] on div "°C" at bounding box center [630, 142] width 18 height 18
click at [668, 133] on div "°F" at bounding box center [674, 142] width 18 height 18
click at [678, 159] on div "°F" at bounding box center [674, 168] width 18 height 18
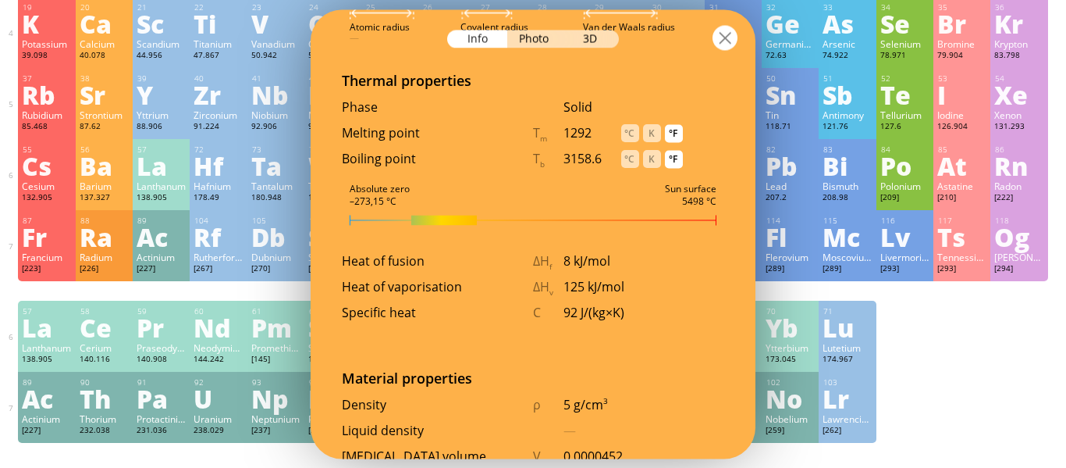
click at [724, 45] on div at bounding box center [725, 37] width 25 height 25
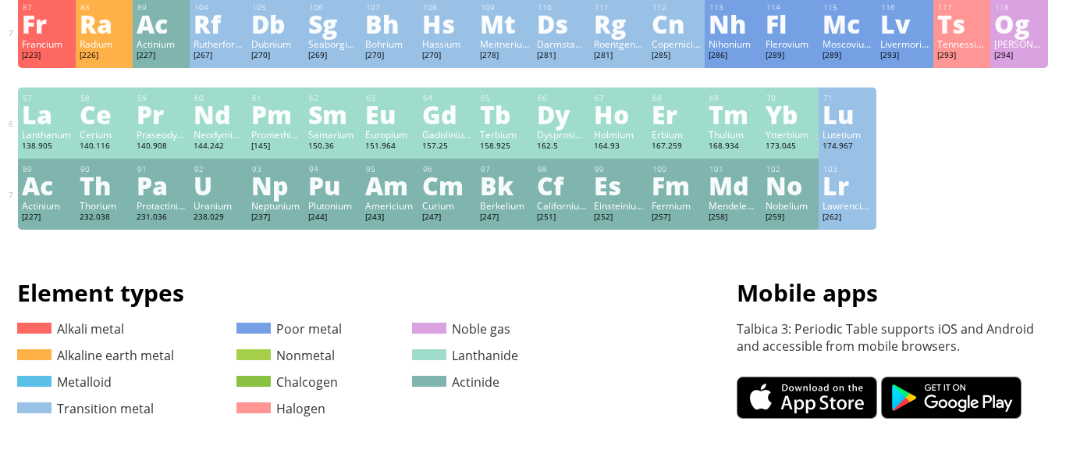
scroll to position [875, 0]
